Goal: Information Seeking & Learning: Check status

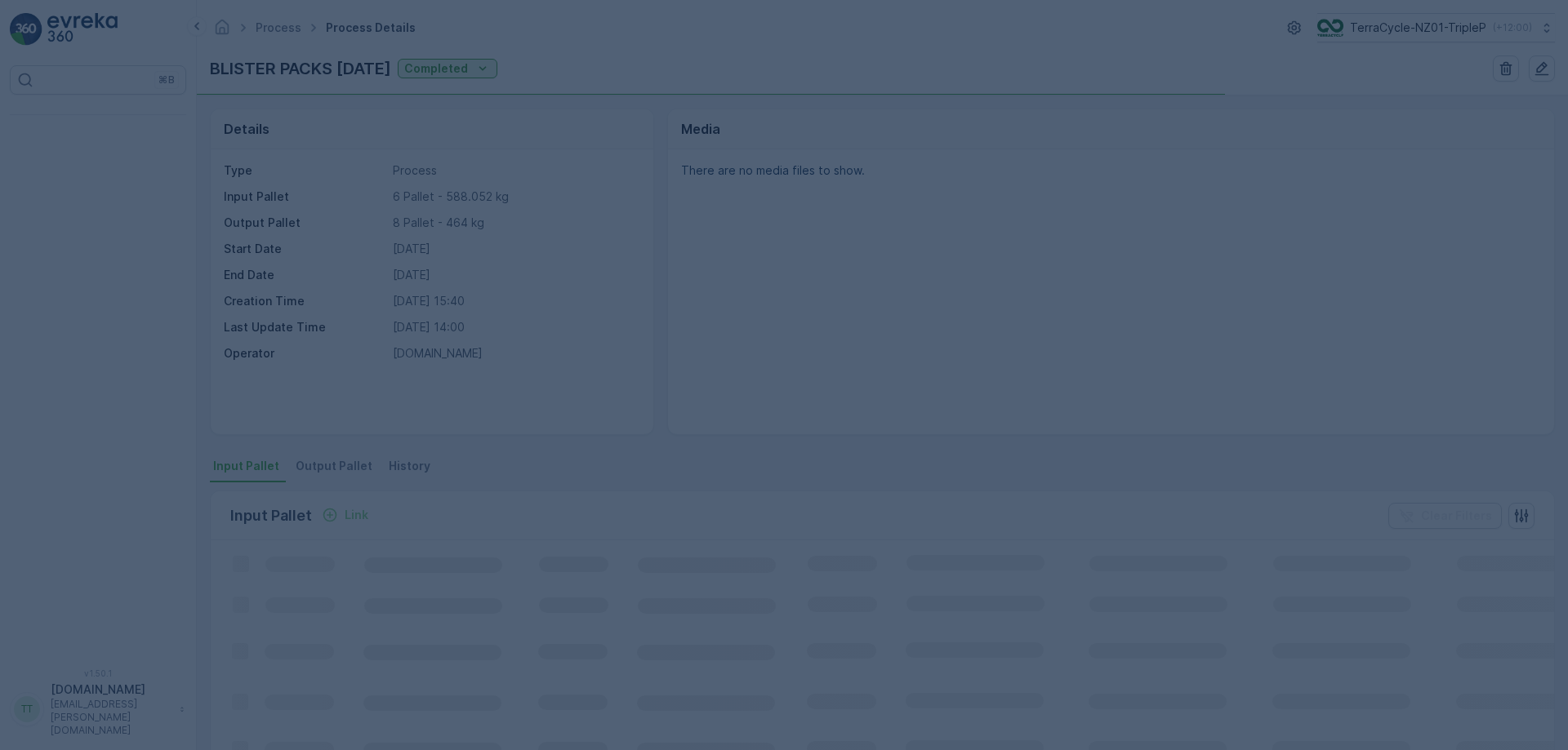
click at [1454, 34] on div at bounding box center [784, 375] width 1568 height 750
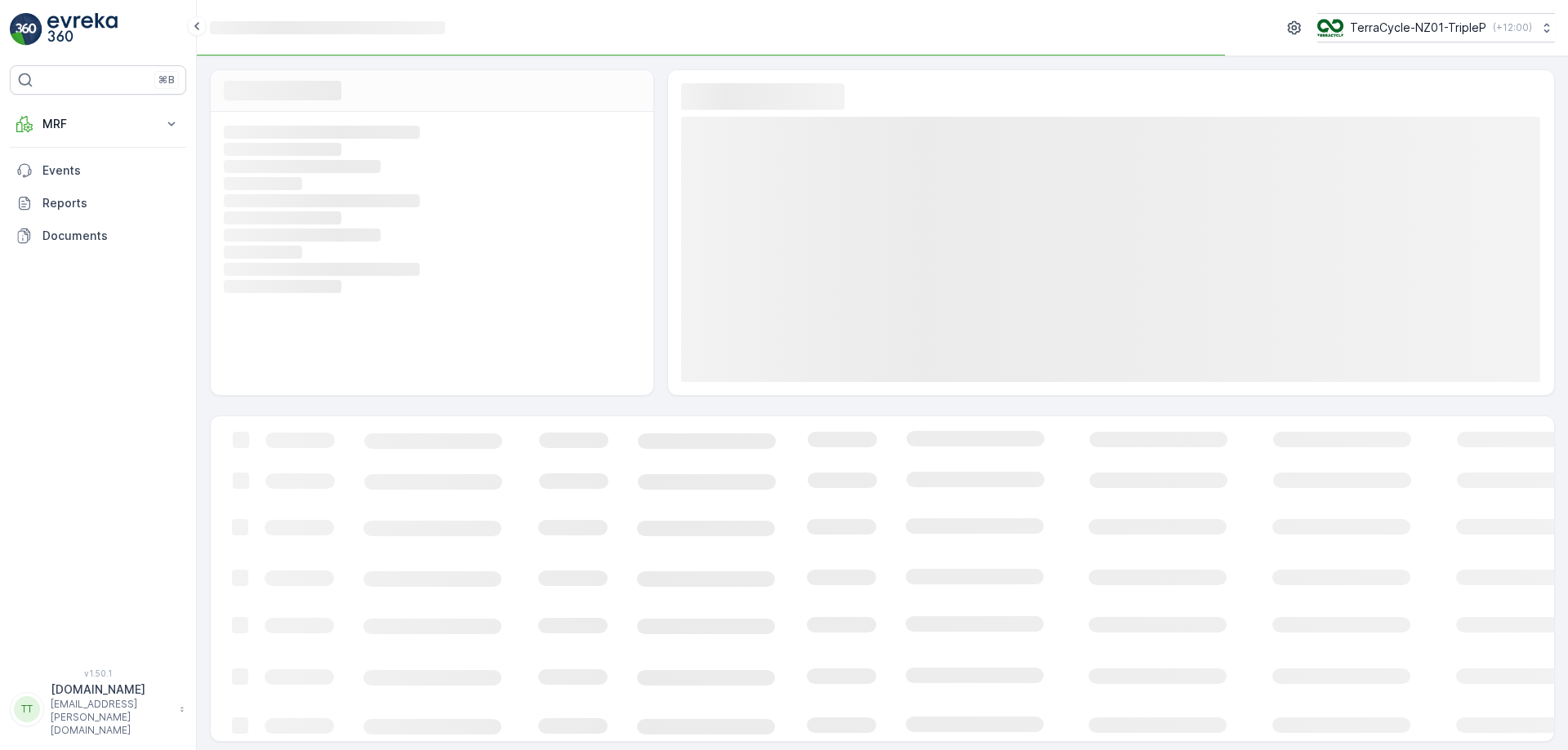
click at [1454, 34] on p "TerraCycle-NZ01-TripleP" at bounding box center [1418, 27] width 136 height 16
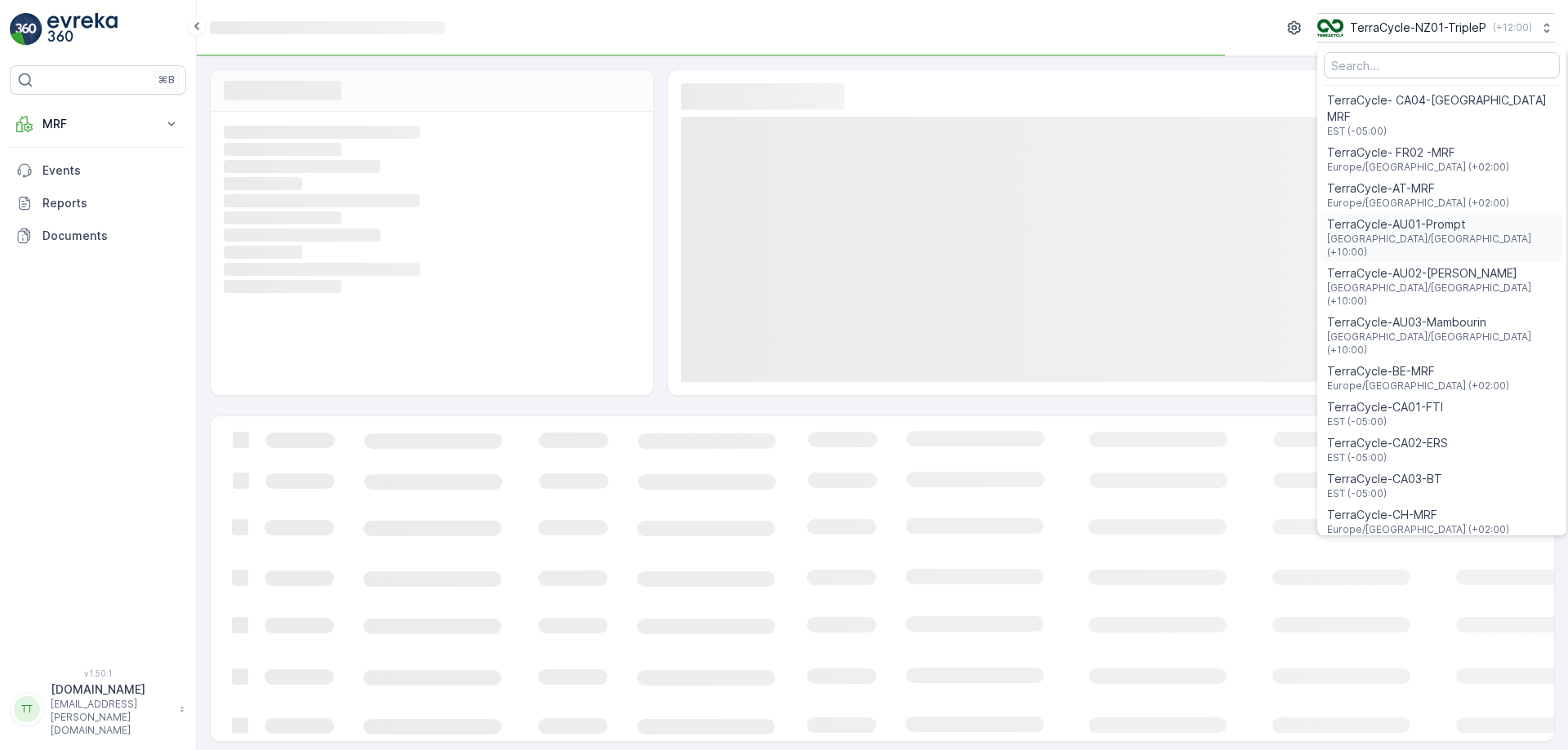
click at [1417, 216] on span "TerraCycle-AU01-Prompt" at bounding box center [1441, 224] width 229 height 16
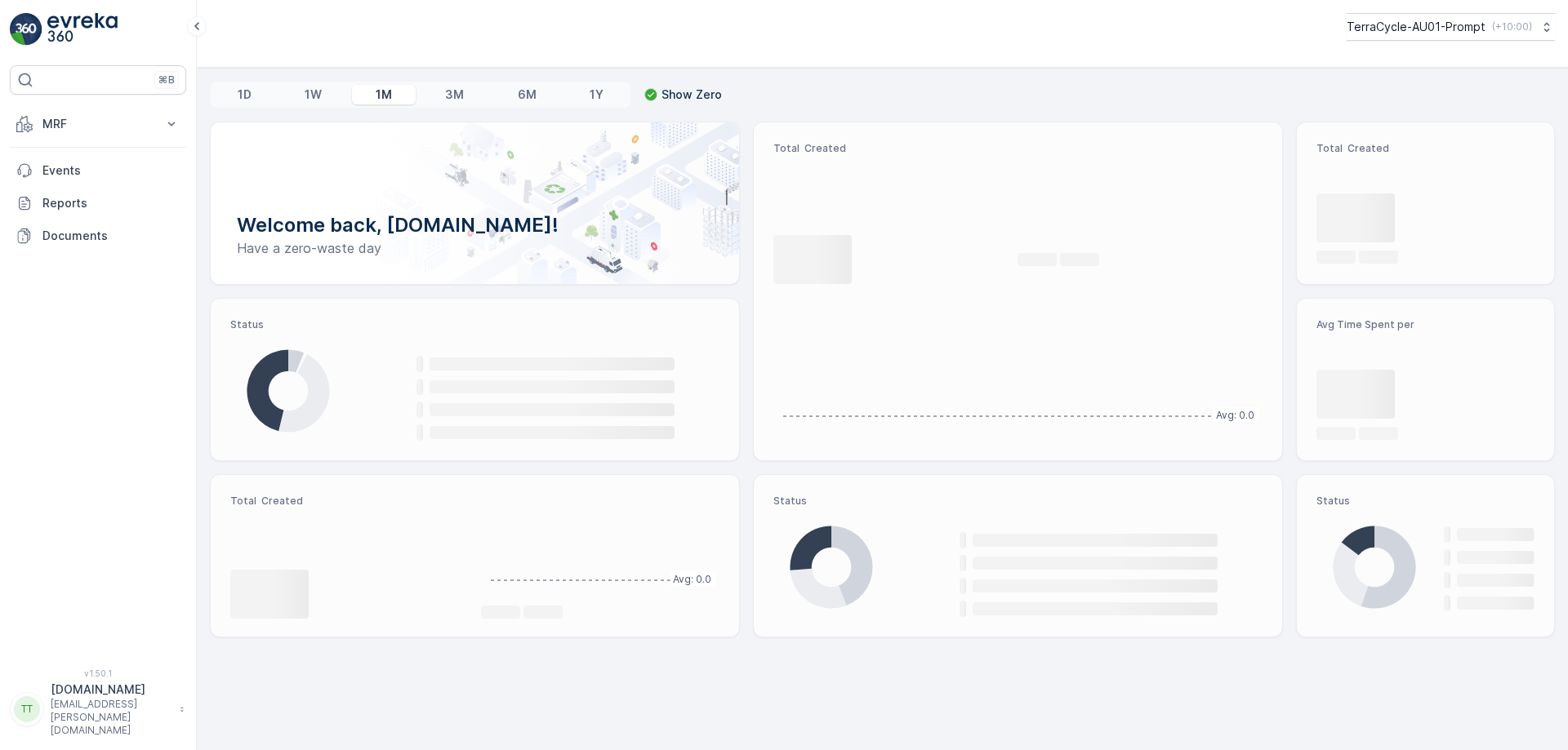
click at [119, 130] on p "MRF" at bounding box center [98, 123] width 111 height 16
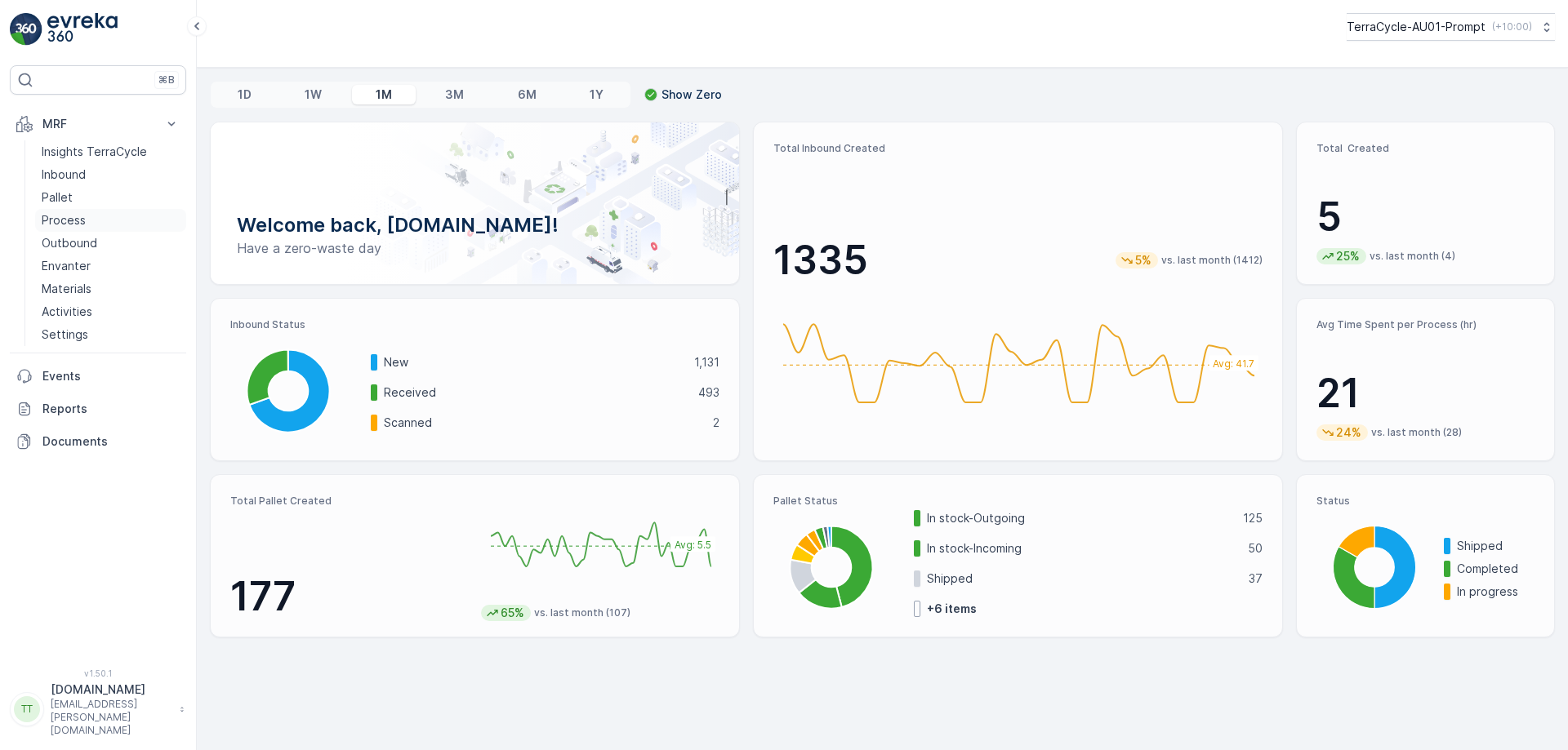
click at [78, 217] on p "Process" at bounding box center [64, 220] width 44 height 16
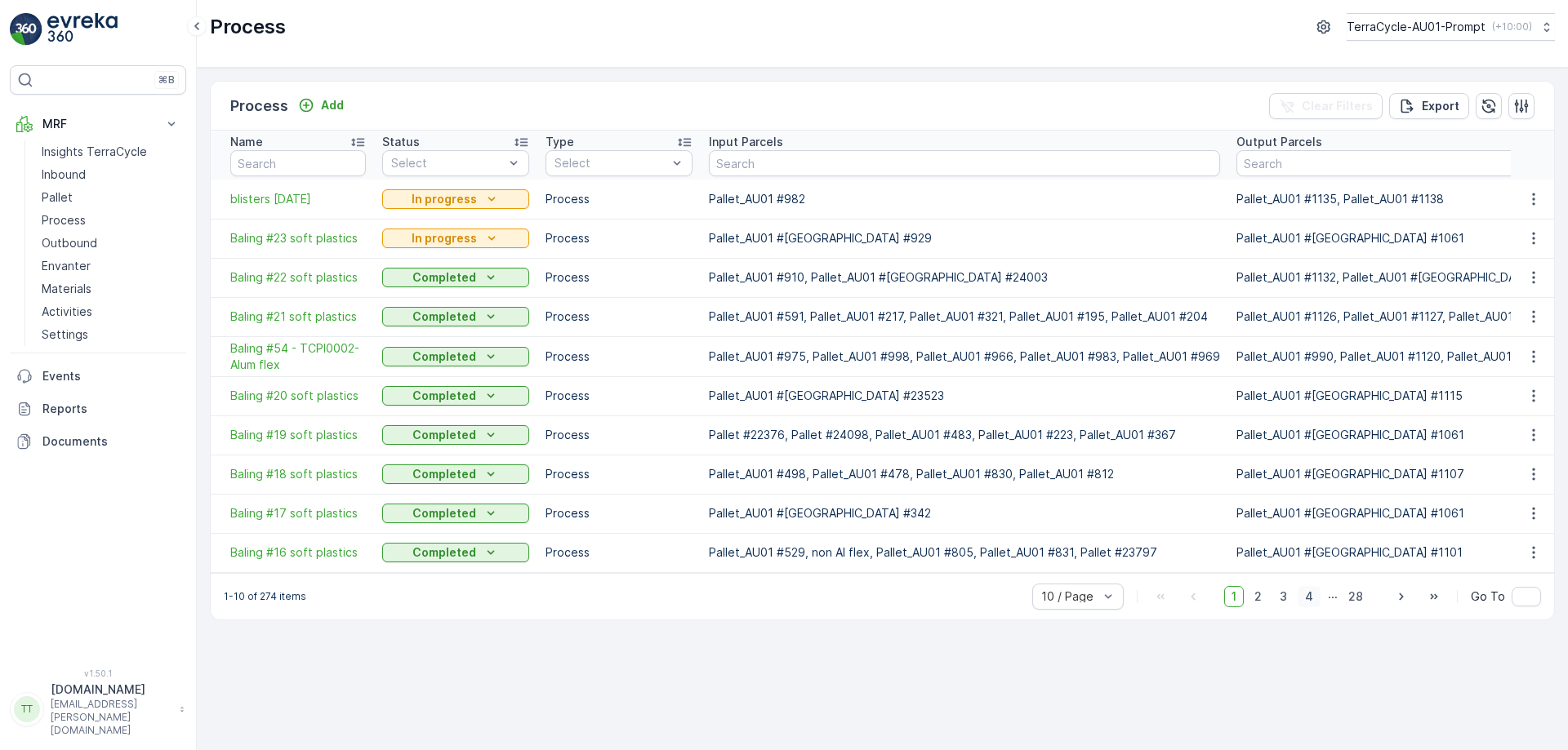
click at [1316, 607] on span "4" at bounding box center [1309, 596] width 23 height 21
click at [1316, 606] on span "5" at bounding box center [1309, 596] width 21 height 21
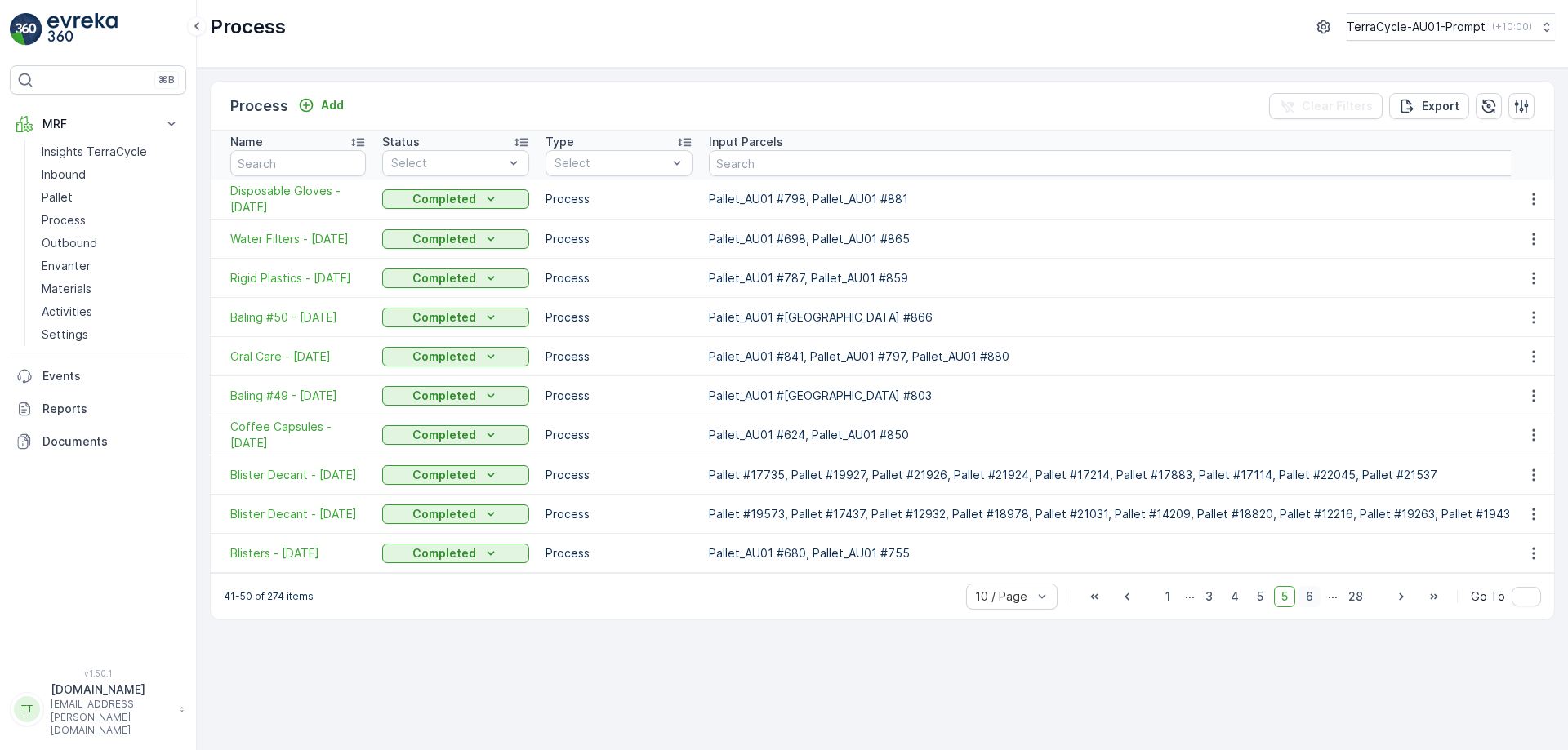
click at [1315, 605] on span "6" at bounding box center [1309, 596] width 22 height 21
click at [1315, 605] on span "7" at bounding box center [1309, 596] width 22 height 21
click at [1315, 605] on span "8" at bounding box center [1309, 596] width 22 height 21
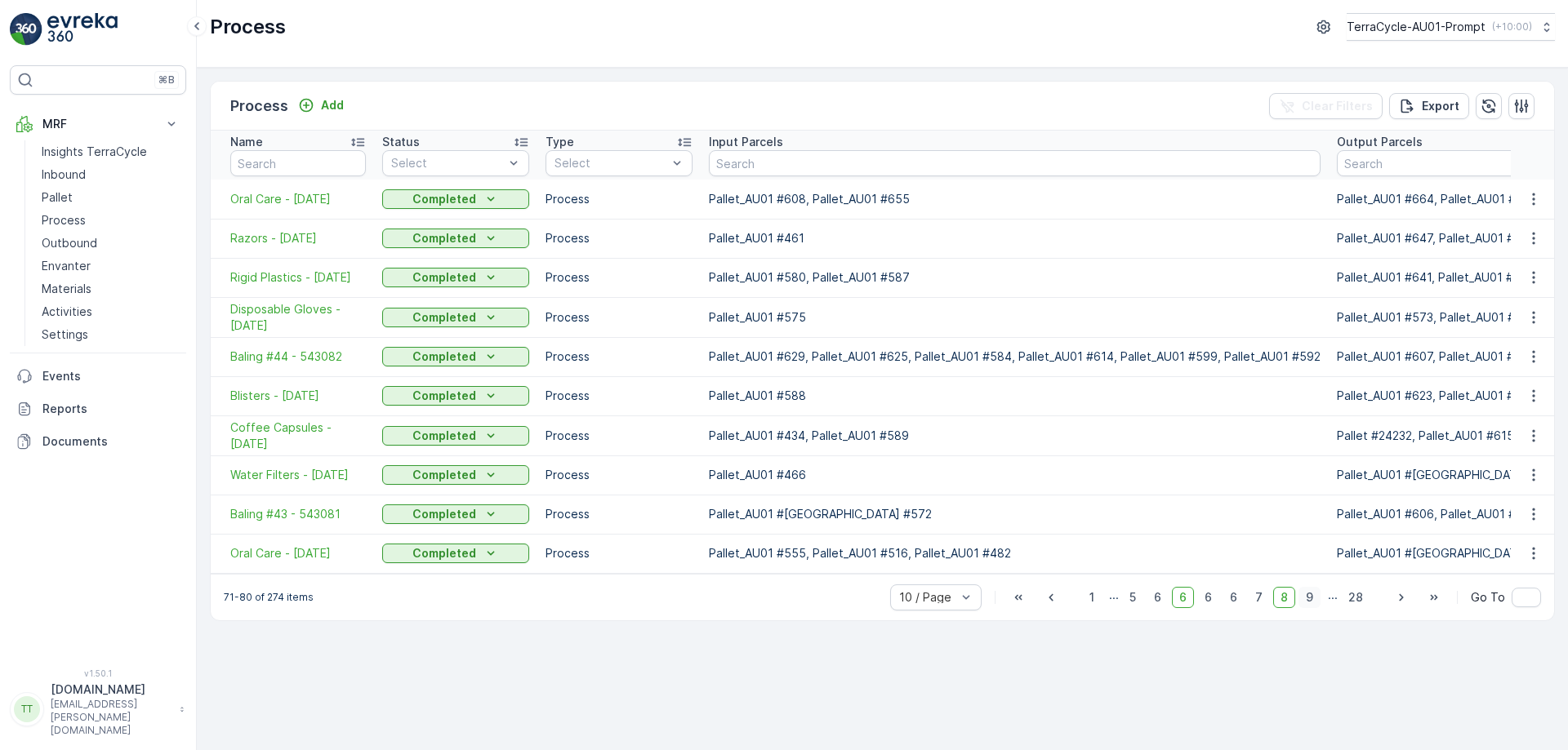
click at [1315, 599] on span "9" at bounding box center [1309, 596] width 22 height 21
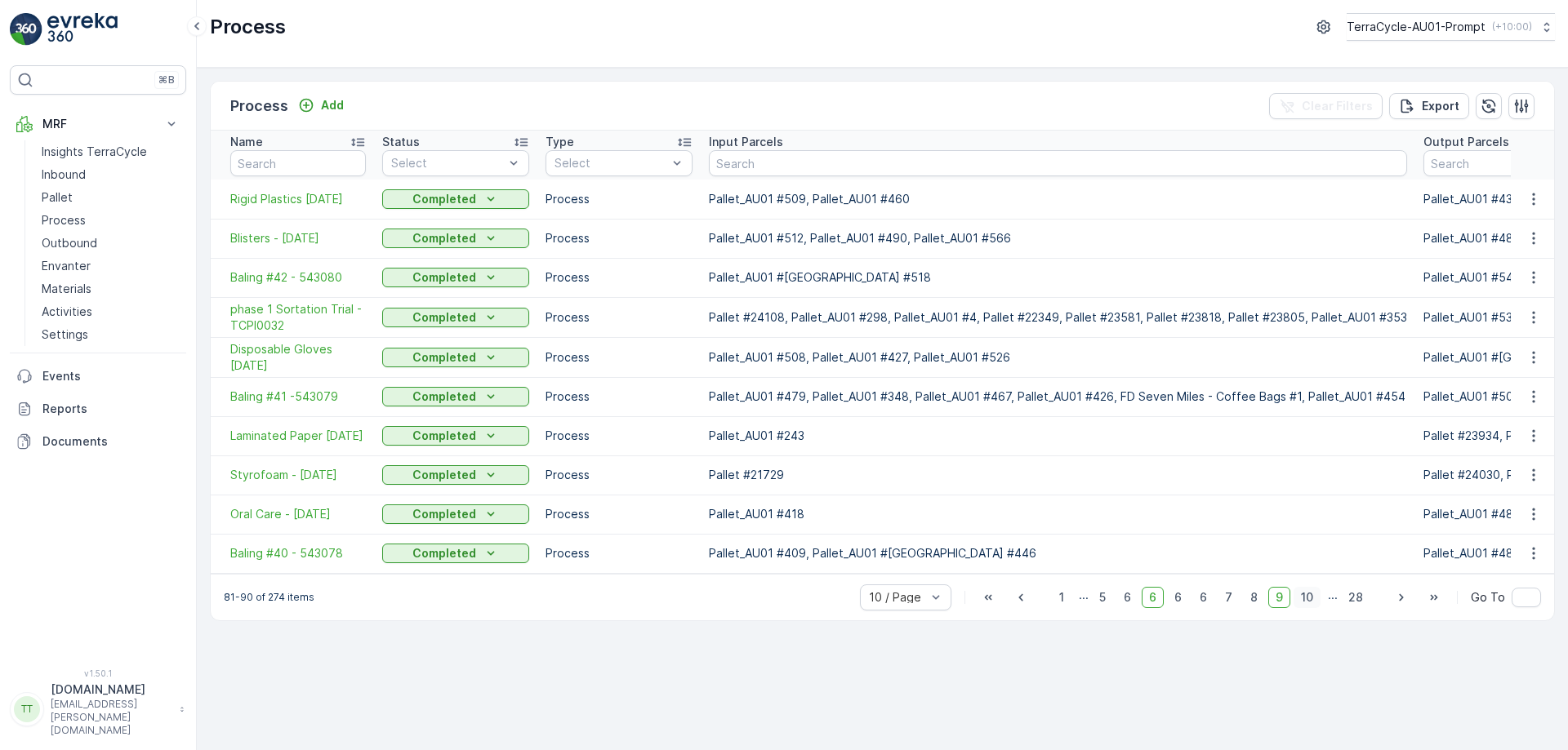
click at [1315, 608] on span "10" at bounding box center [1307, 596] width 27 height 21
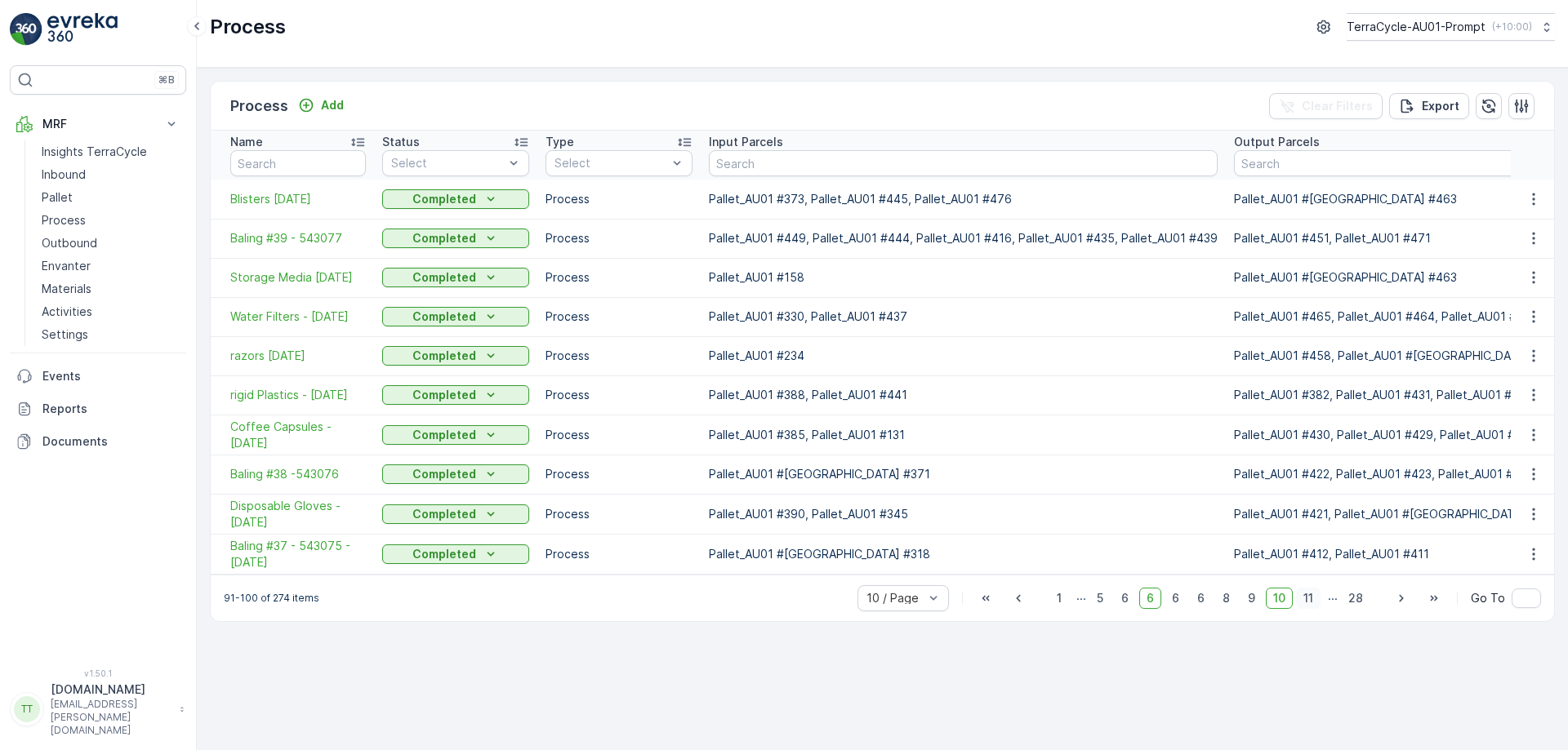
click at [1311, 605] on span "11" at bounding box center [1308, 597] width 24 height 21
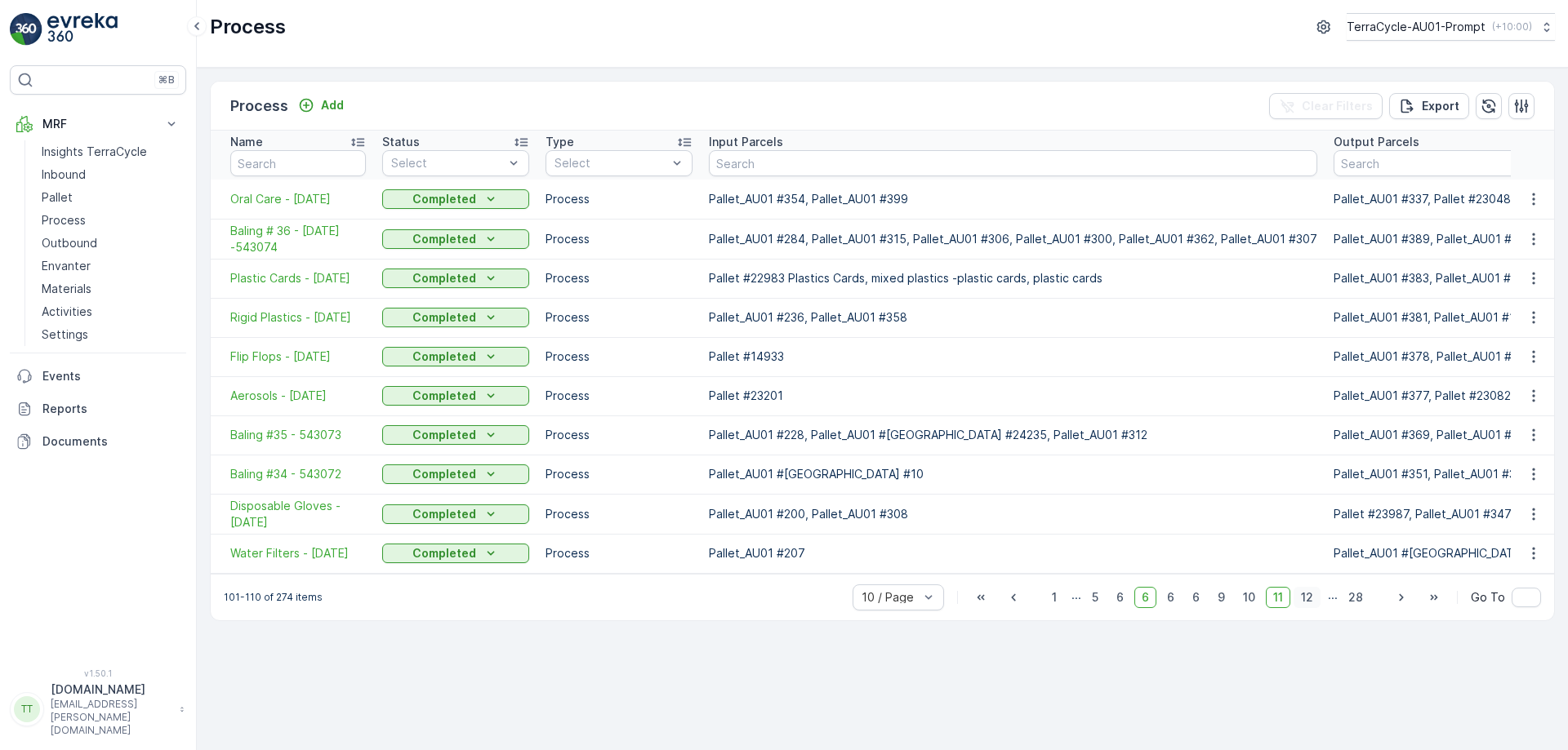
click at [1311, 608] on span "12" at bounding box center [1307, 596] width 27 height 21
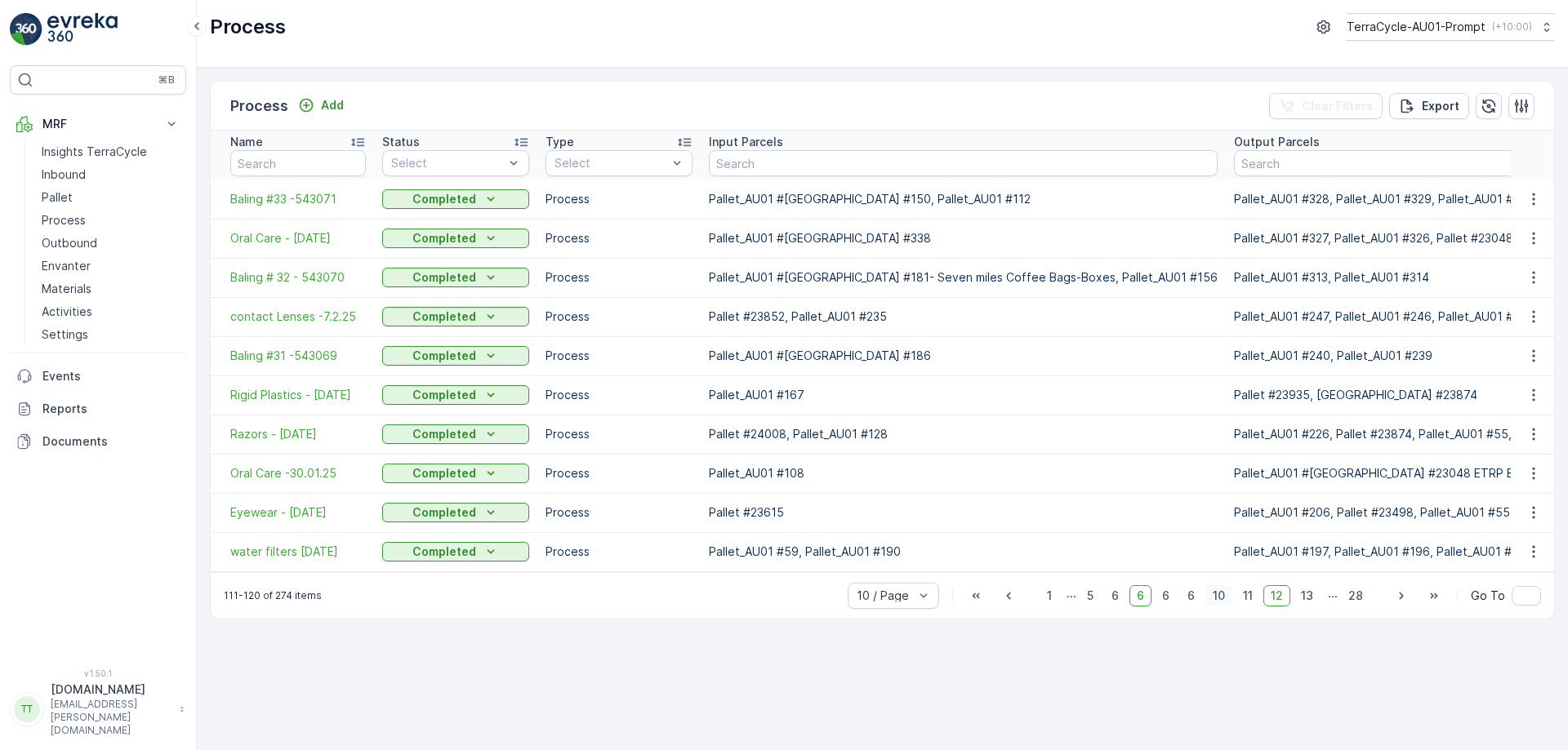
click at [1220, 605] on span "10" at bounding box center [1219, 595] width 27 height 21
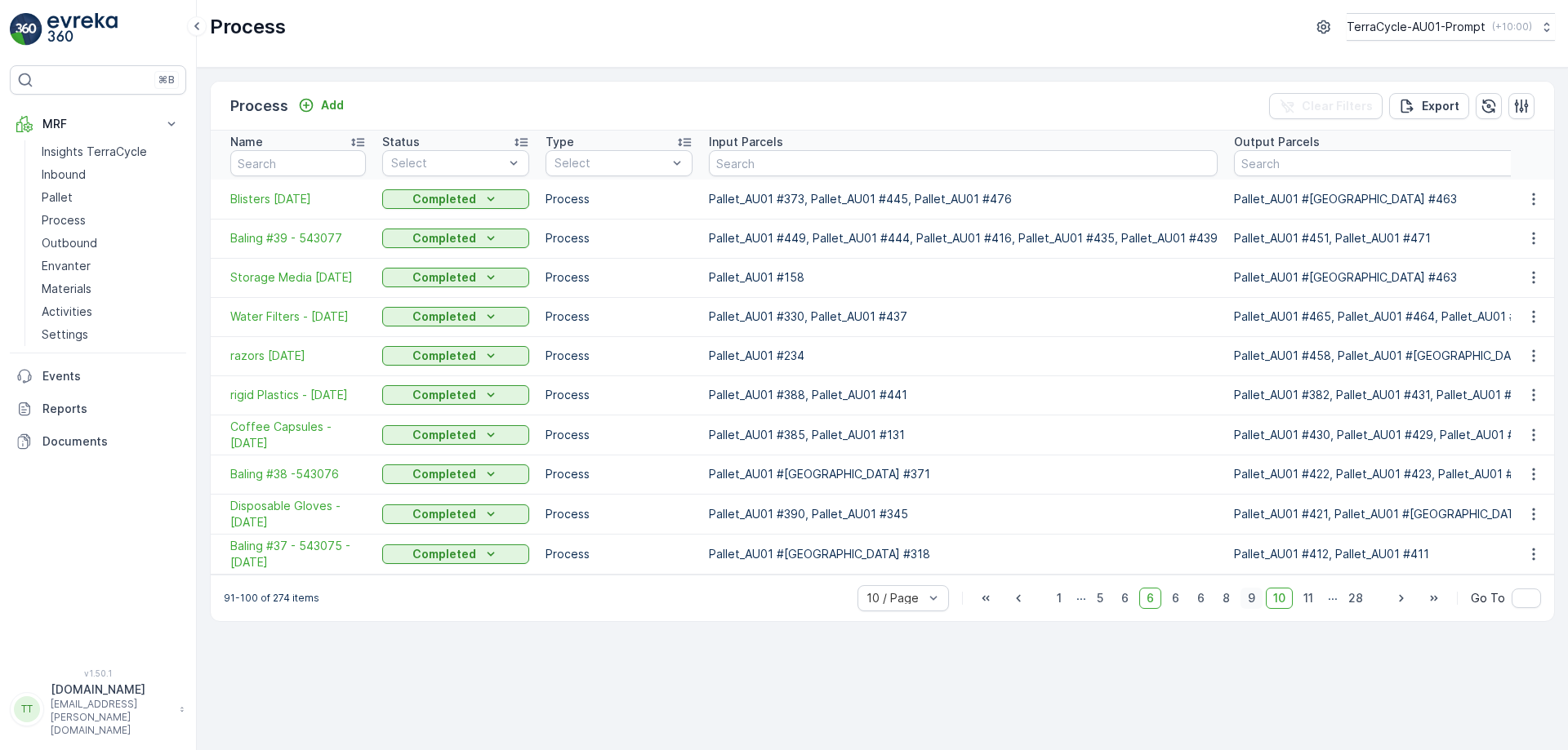
click at [1247, 607] on span "9" at bounding box center [1252, 597] width 22 height 21
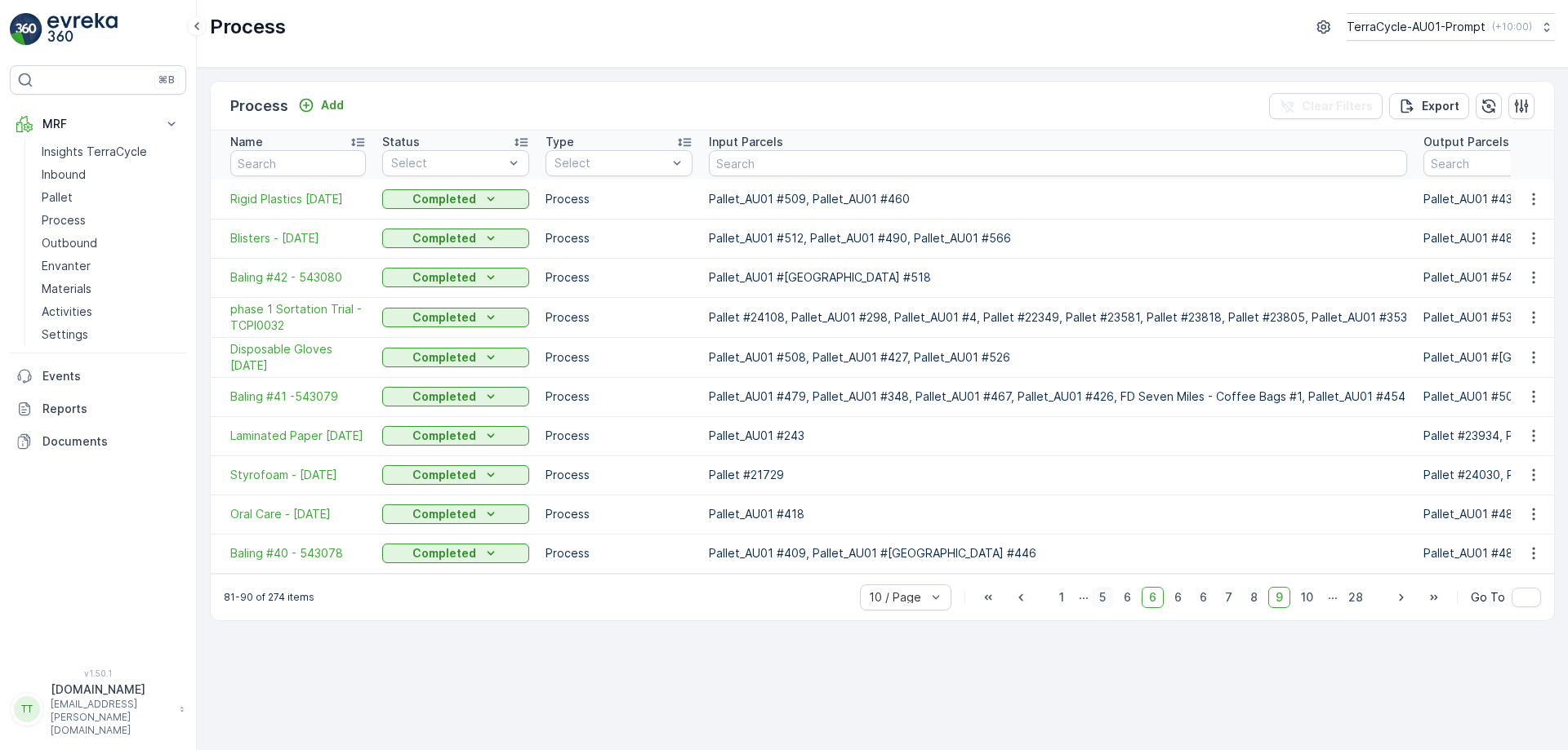
click at [1106, 605] on span "5" at bounding box center [1102, 596] width 21 height 21
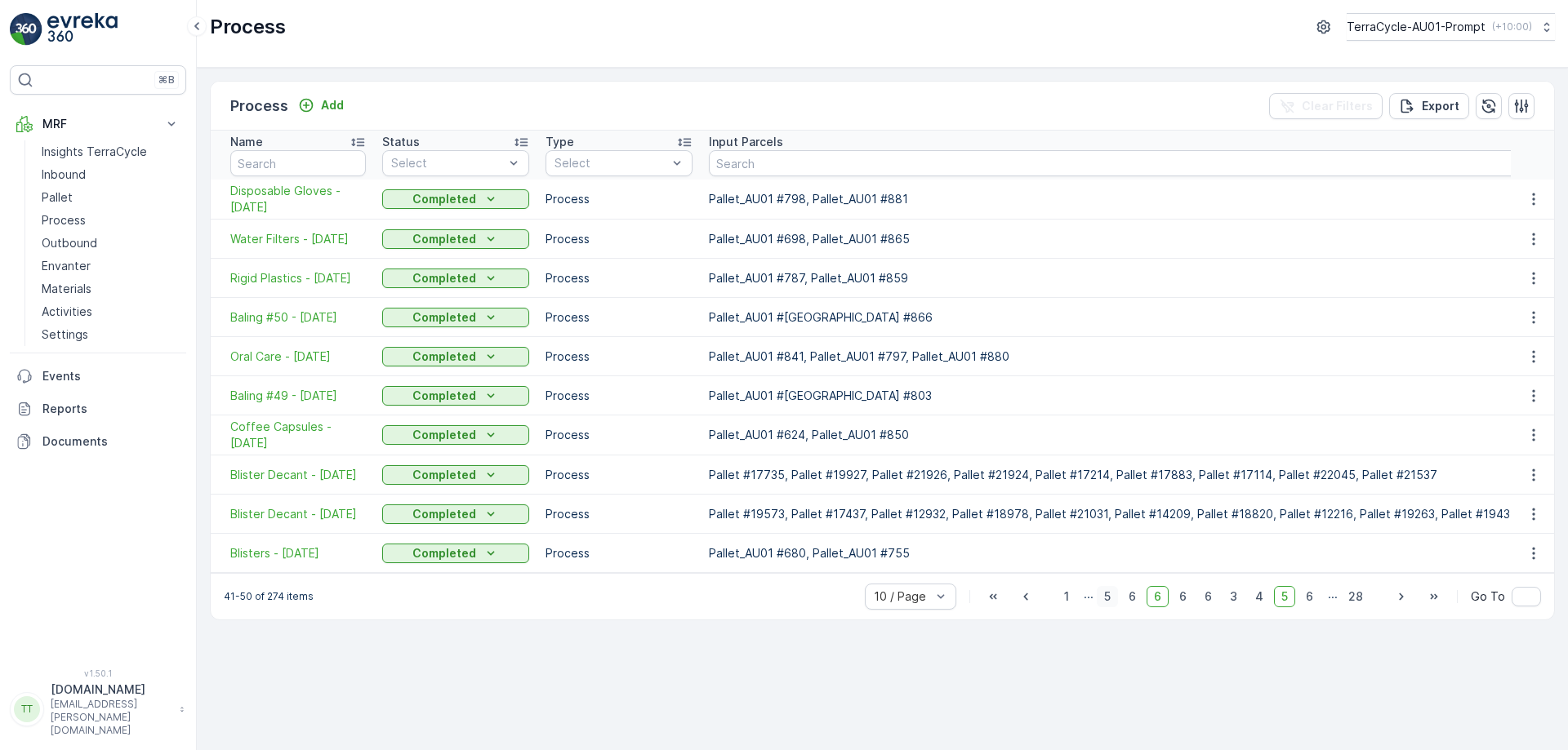
click at [1114, 605] on span "5" at bounding box center [1106, 596] width 21 height 21
click at [1108, 607] on span "5" at bounding box center [1106, 596] width 21 height 21
click at [1260, 604] on span "4" at bounding box center [1258, 596] width 23 height 21
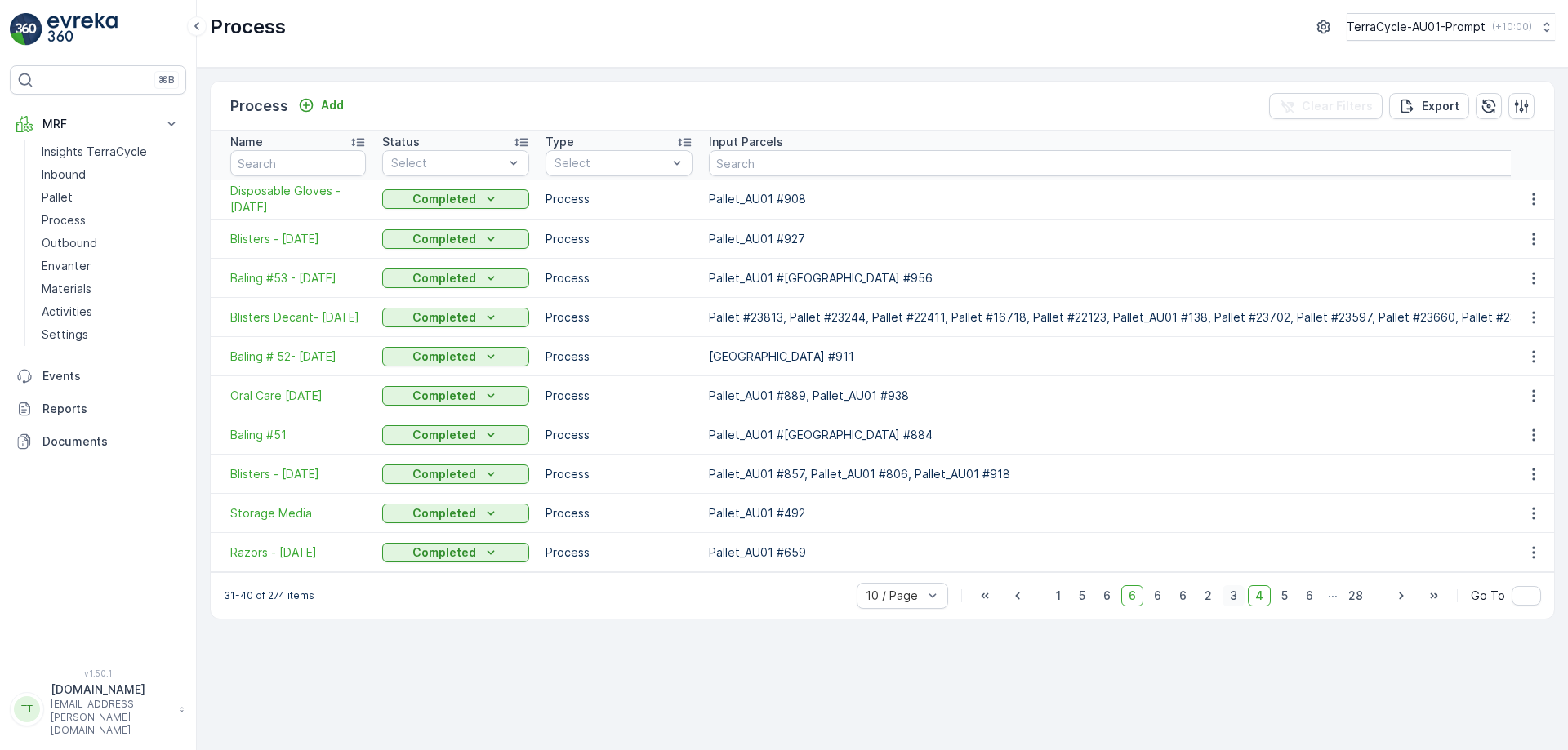
click at [1235, 605] on span "3" at bounding box center [1233, 595] width 22 height 21
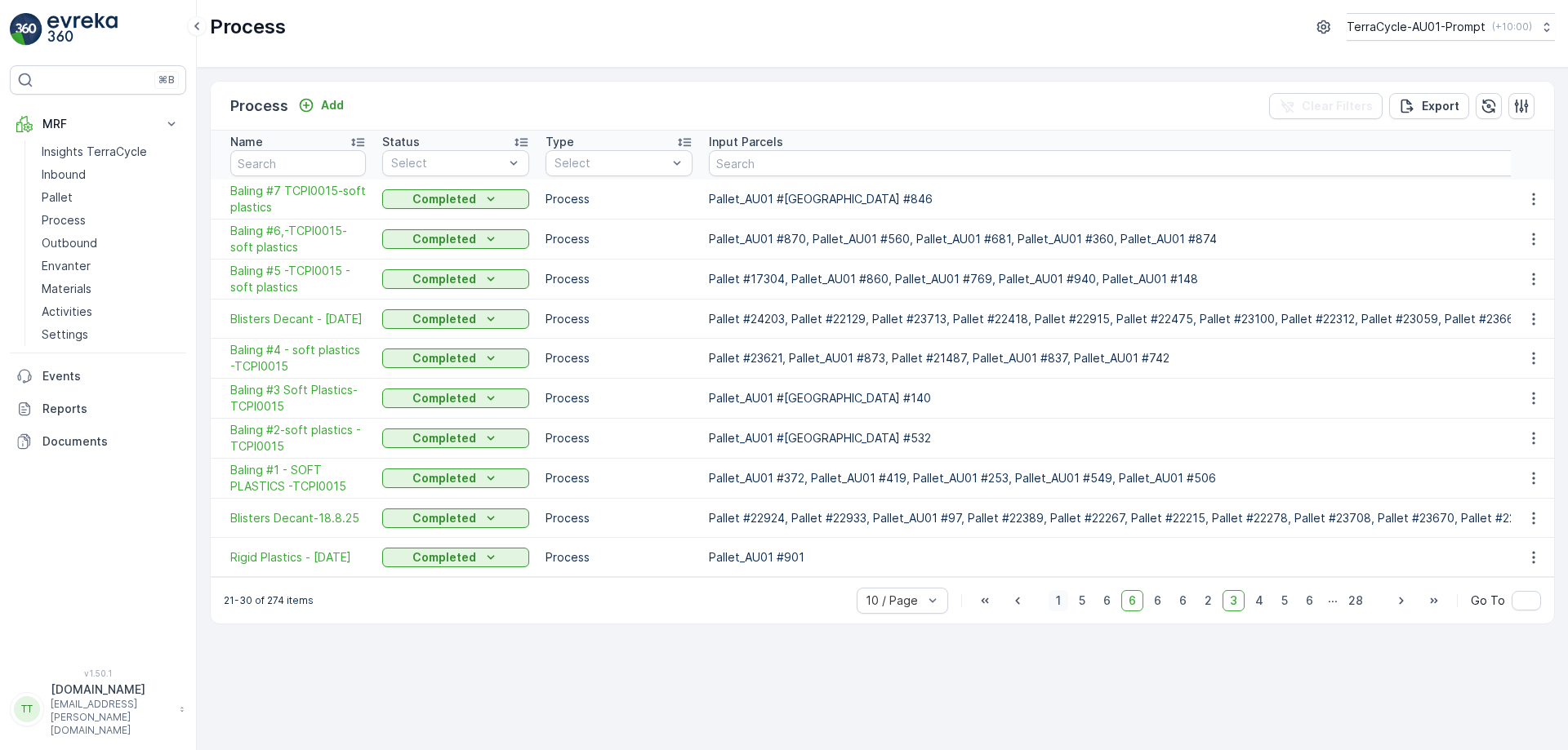
click at [1064, 610] on span "1" at bounding box center [1058, 600] width 19 height 21
click at [1207, 612] on span "2" at bounding box center [1208, 600] width 22 height 21
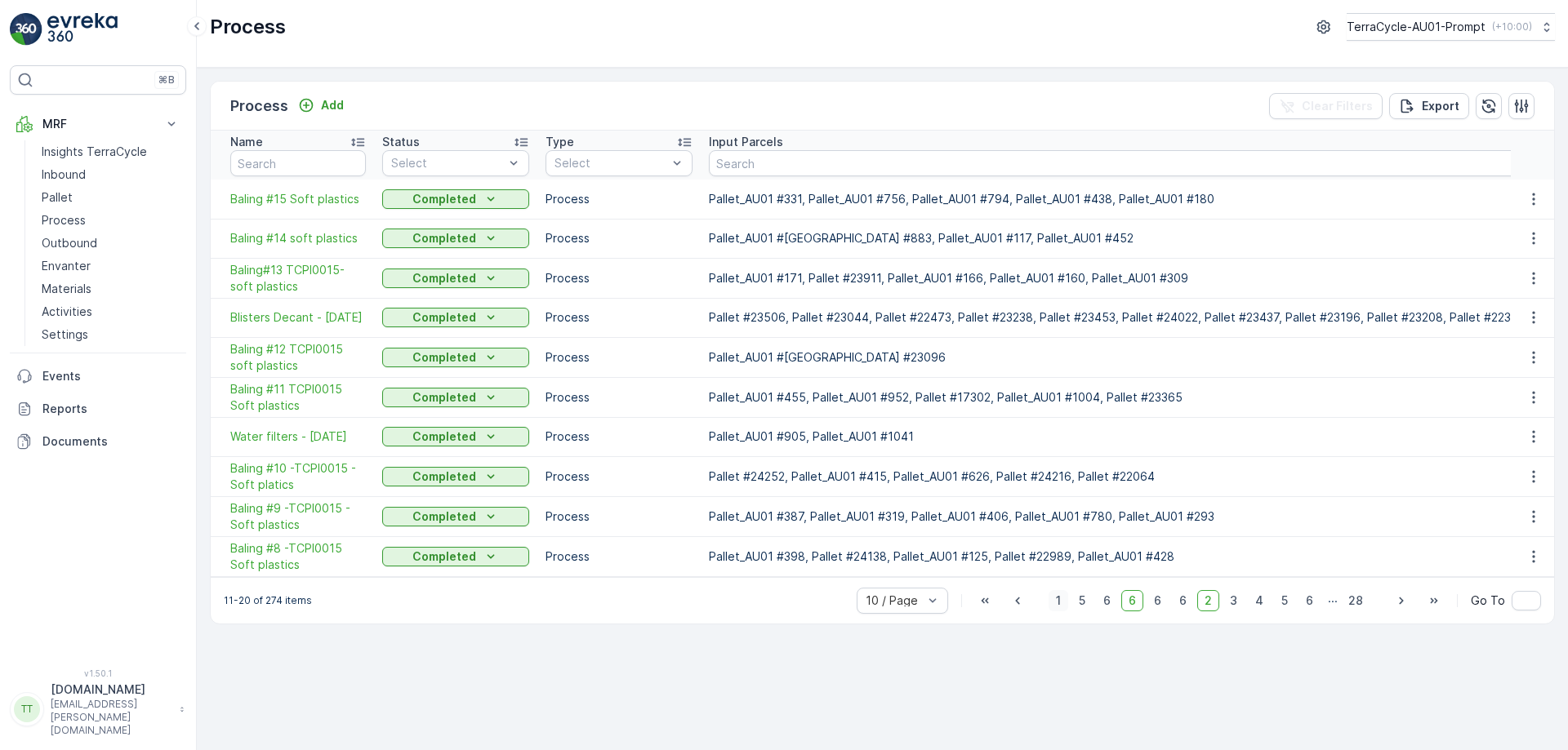
click at [1063, 611] on span "1" at bounding box center [1058, 600] width 19 height 21
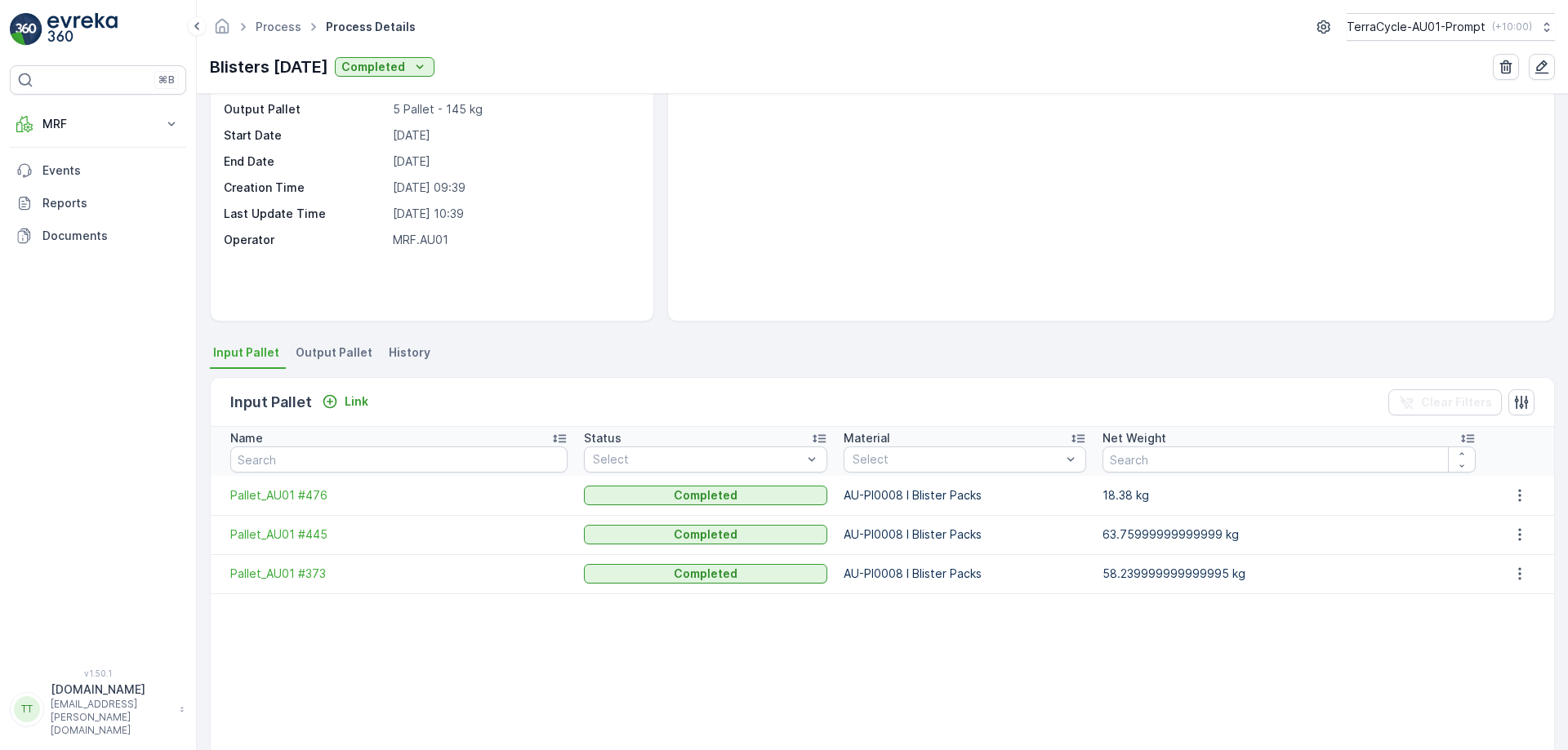
scroll to position [112, 0]
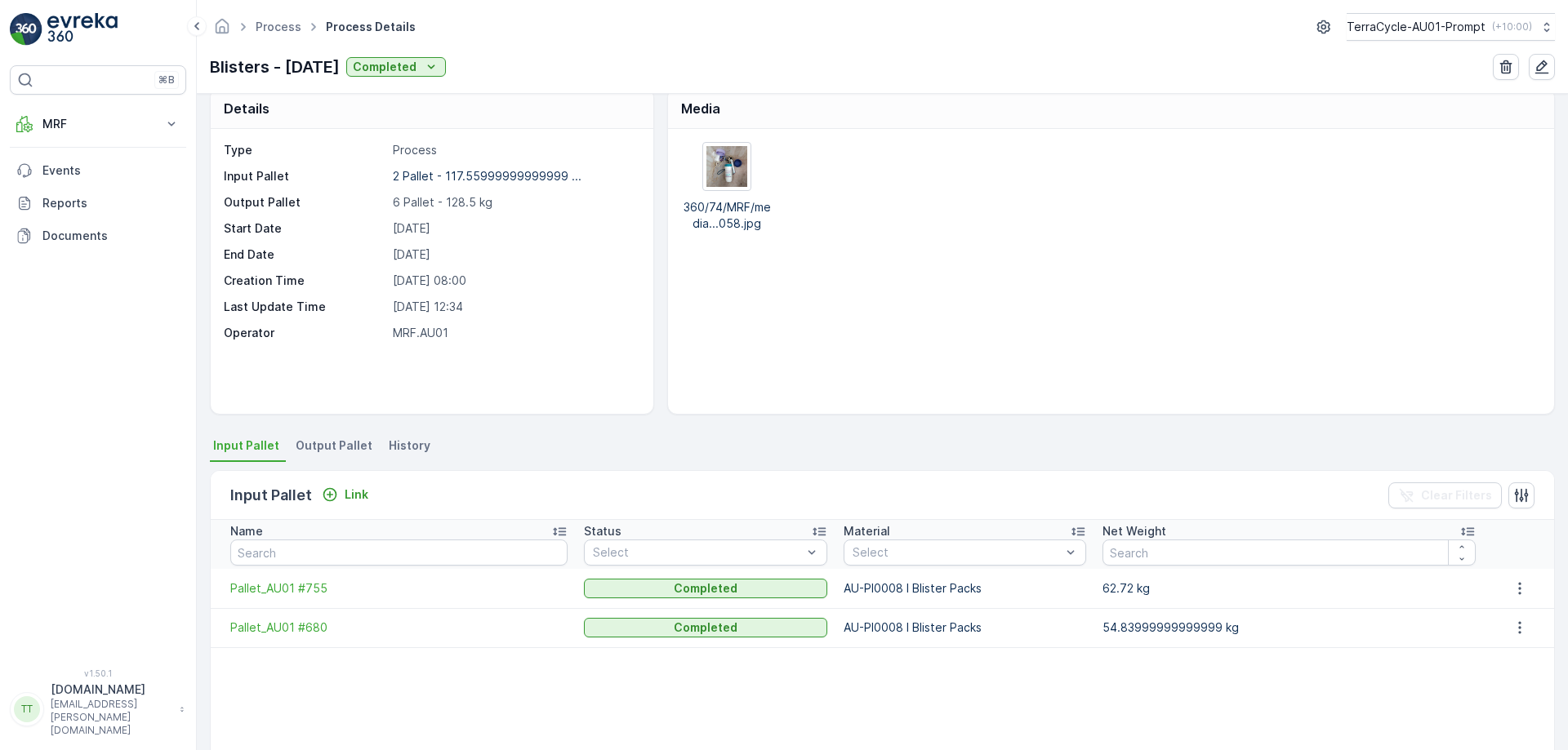
scroll to position [20, 0]
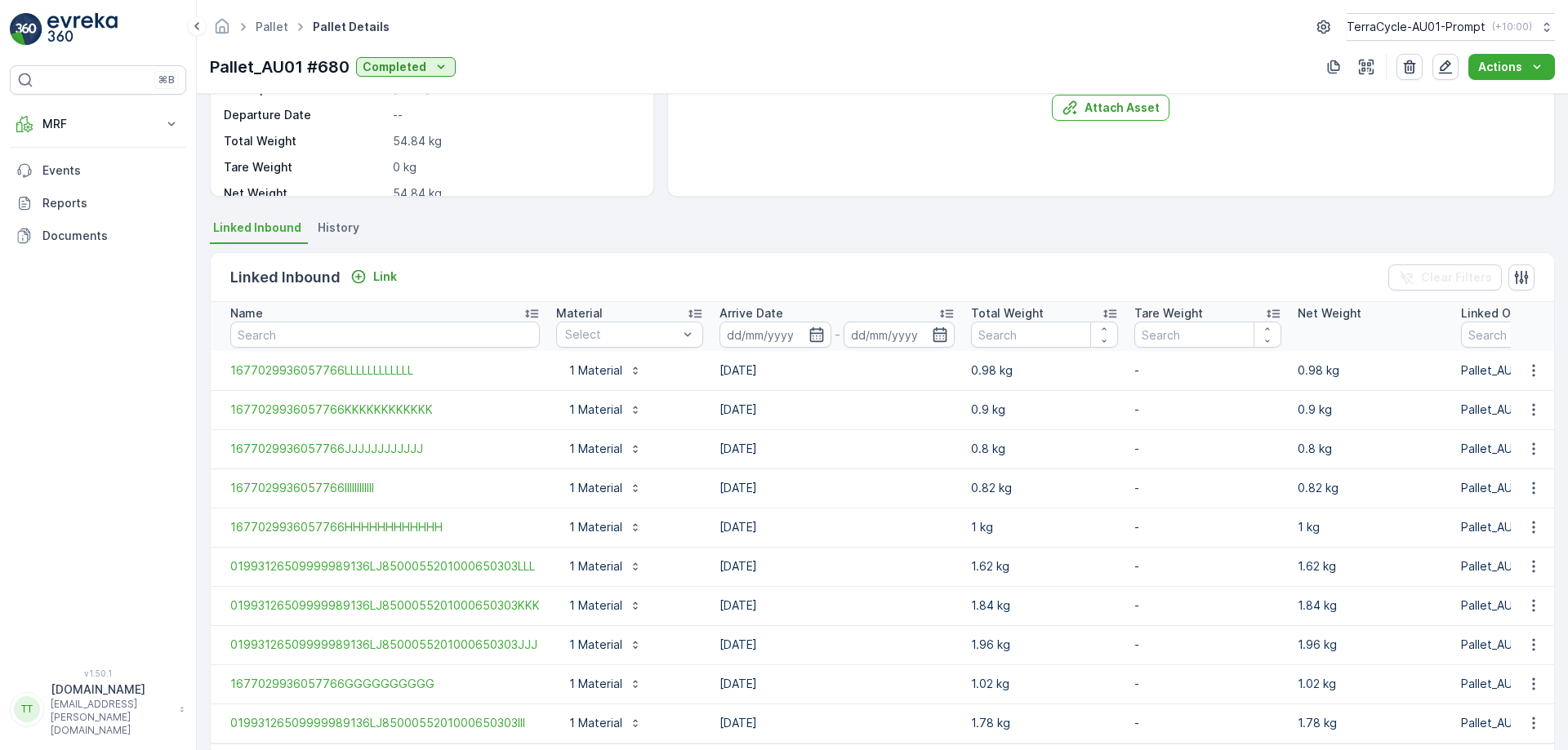
scroll to position [307, 0]
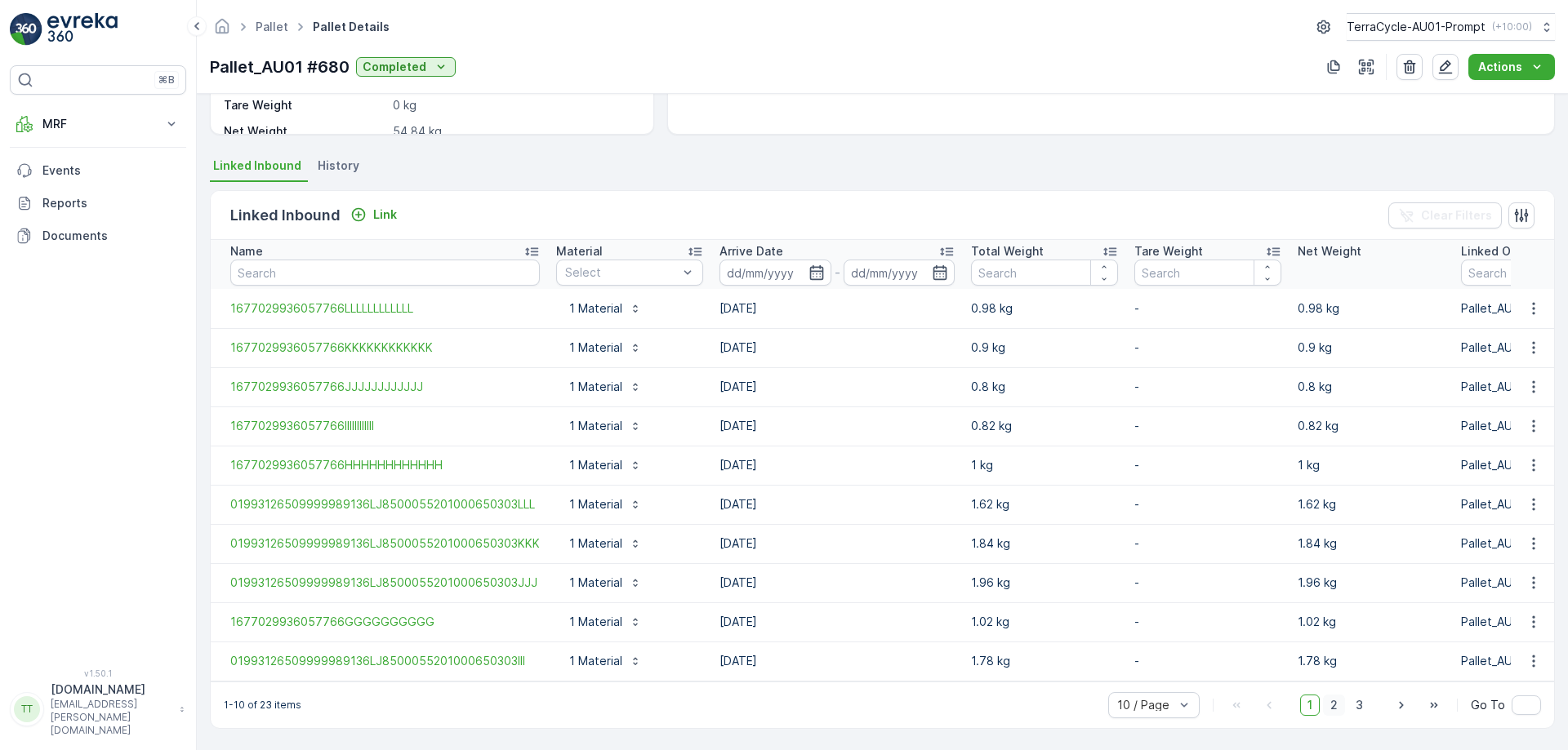
click at [1335, 705] on span "2" at bounding box center [1334, 705] width 22 height 21
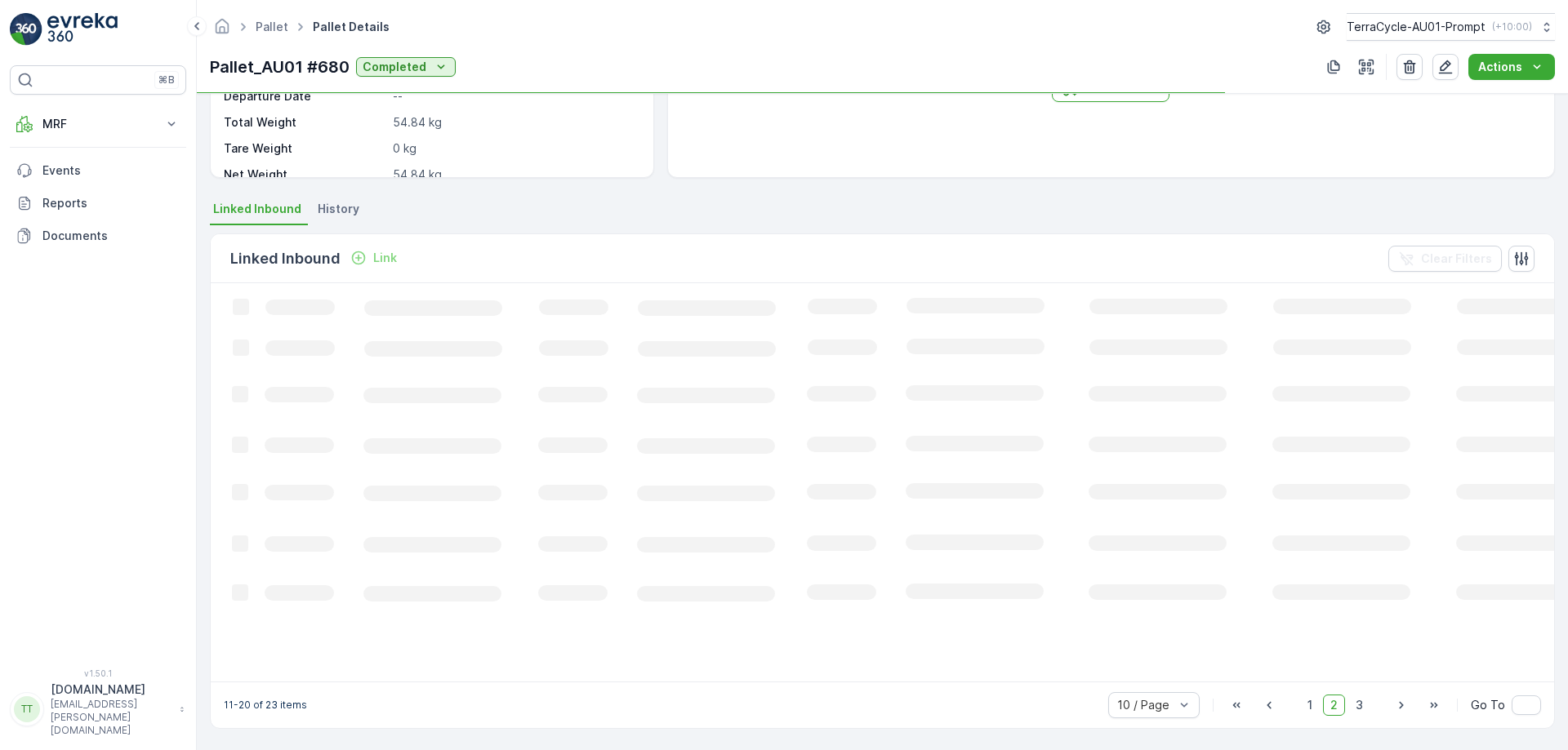
scroll to position [255, 0]
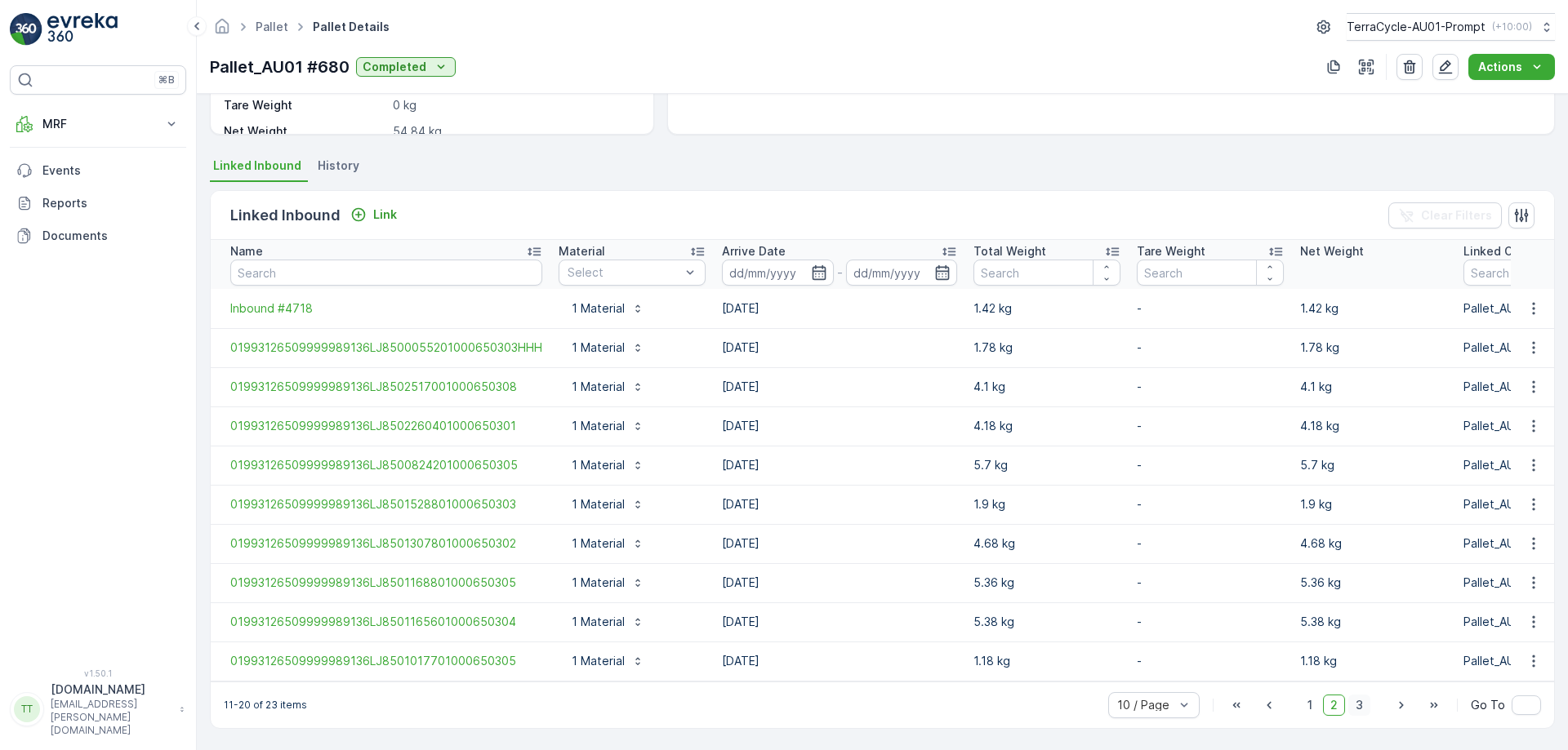
click at [1362, 706] on span "3" at bounding box center [1359, 705] width 22 height 21
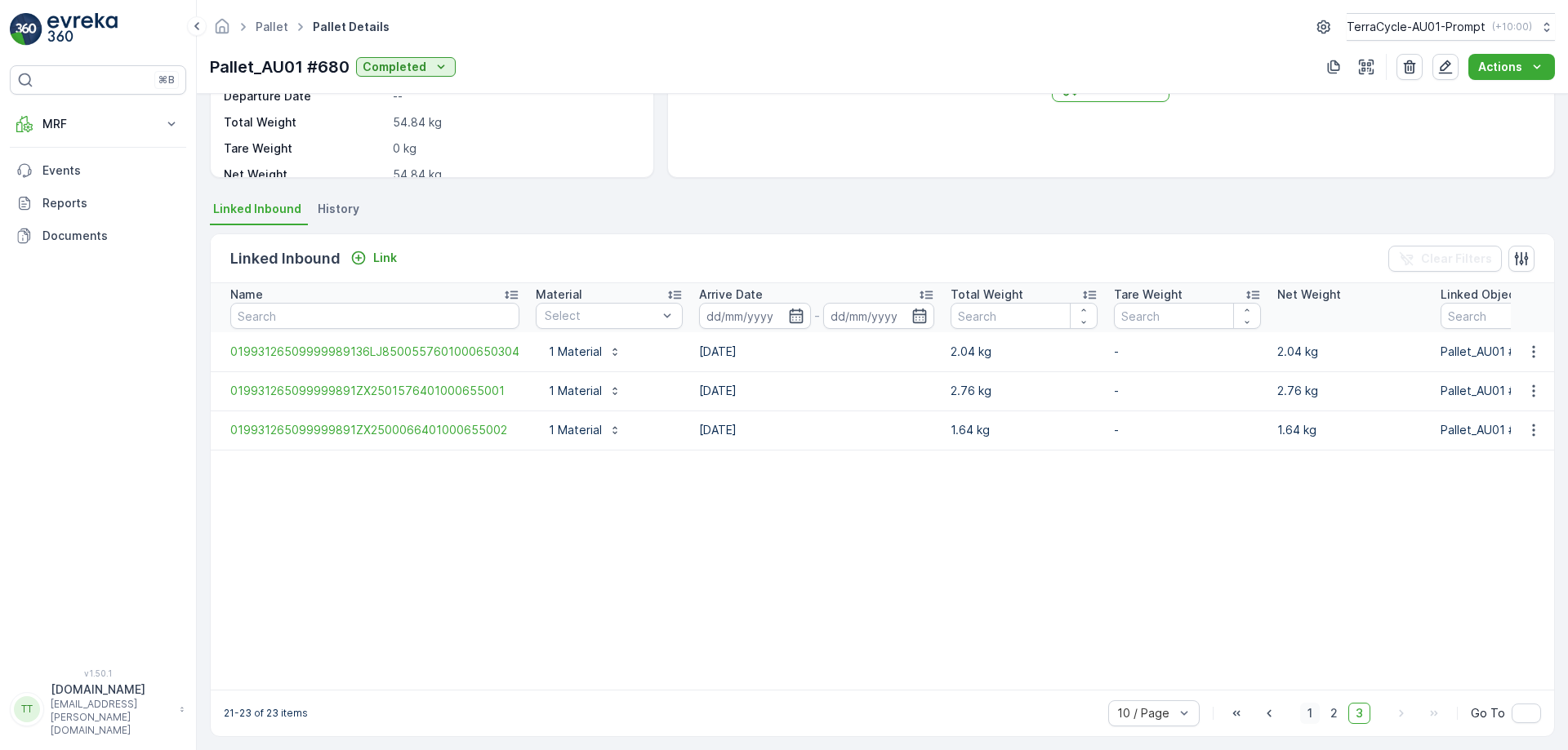
scroll to position [272, 0]
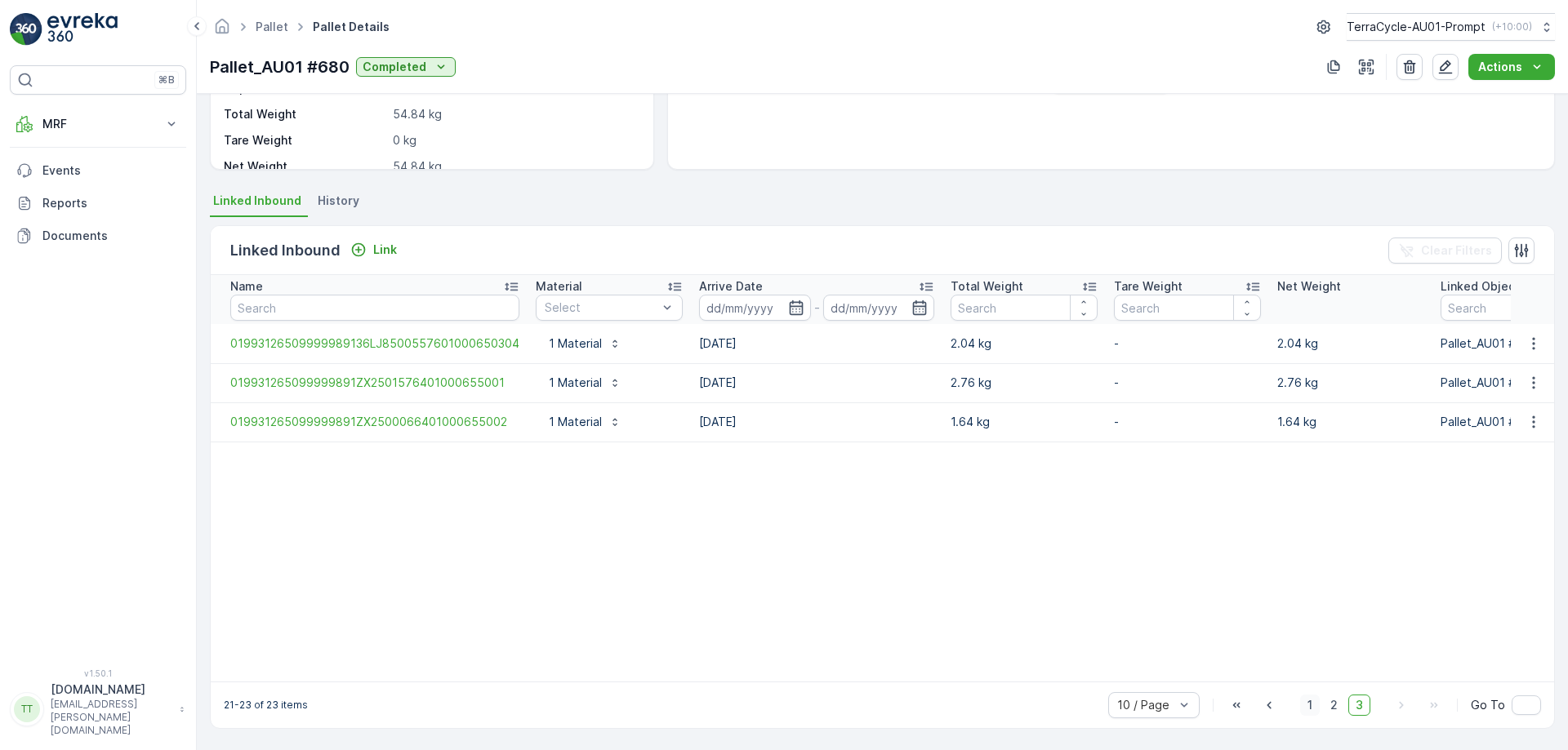
click at [1311, 713] on span "1" at bounding box center [1309, 705] width 19 height 21
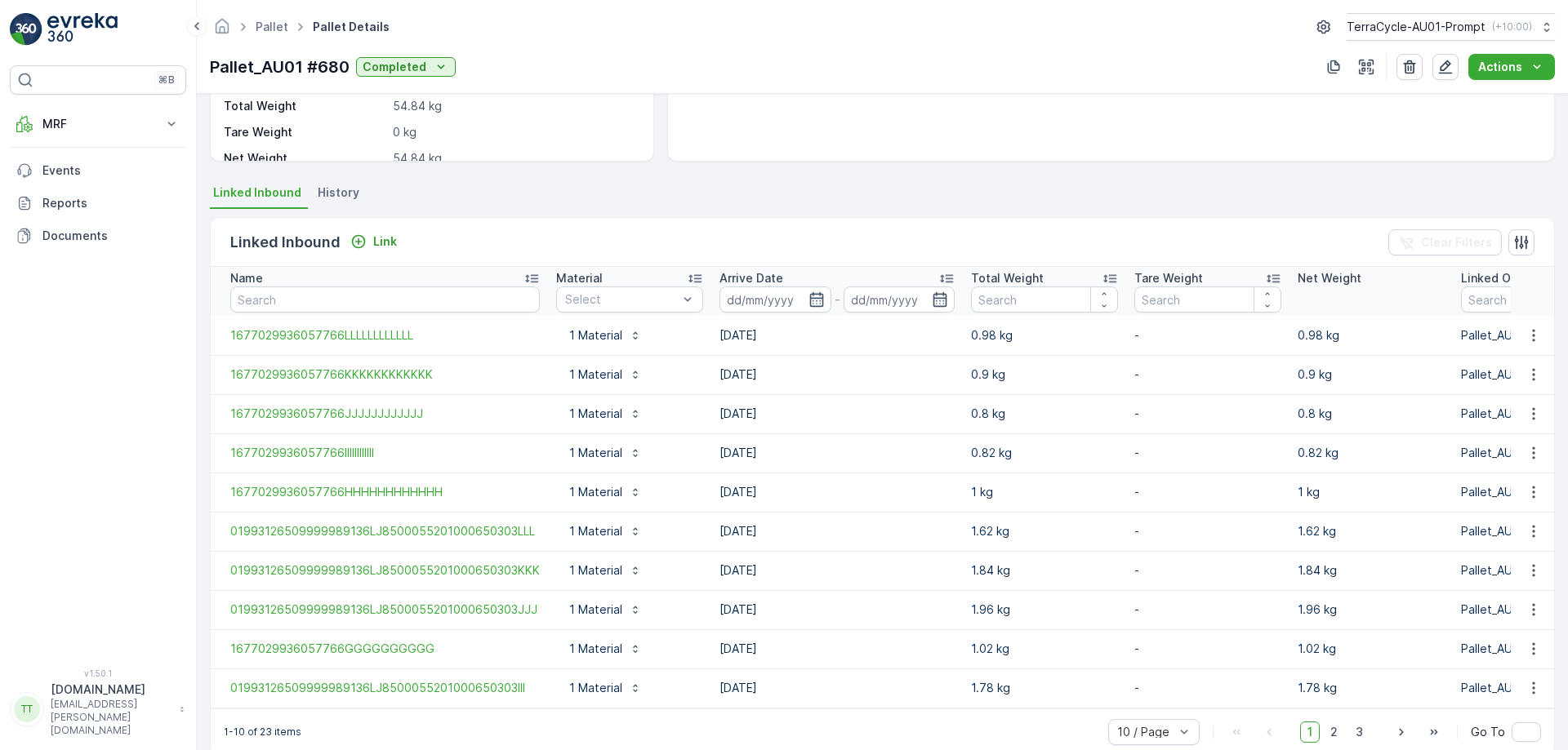
scroll to position [307, 0]
